Goal: Task Accomplishment & Management: Use online tool/utility

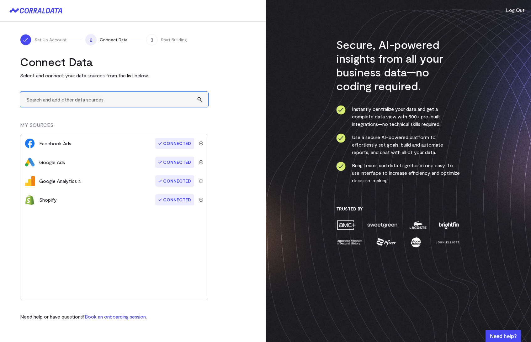
click at [113, 102] on input "text" at bounding box center [114, 99] width 188 height 15
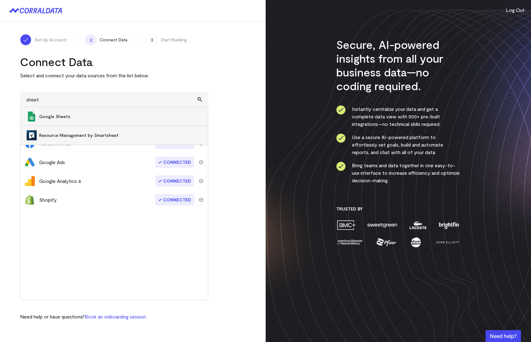
click at [107, 118] on span "Google Sheets" at bounding box center [120, 116] width 162 height 6
type input "Google Sheets"
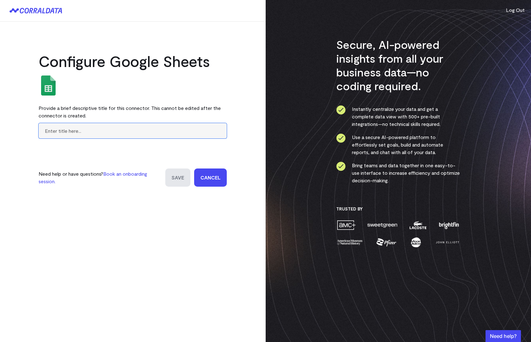
click at [129, 134] on input "text" at bounding box center [133, 130] width 188 height 15
type input "Regions"
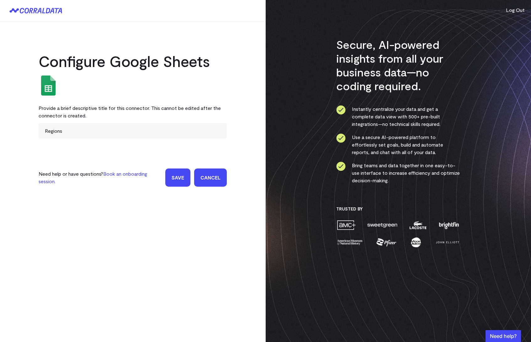
click at [174, 172] on input "Save" at bounding box center [177, 178] width 25 height 18
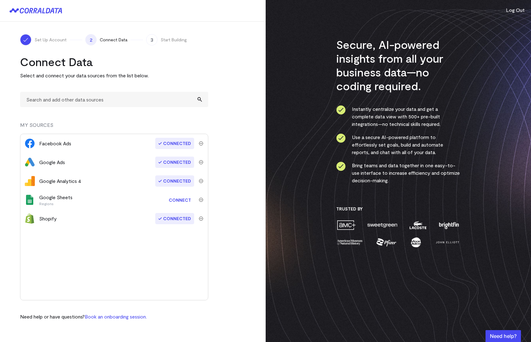
click at [179, 202] on link "Connect" at bounding box center [179, 200] width 29 height 12
